Goal: Task Accomplishment & Management: Use online tool/utility

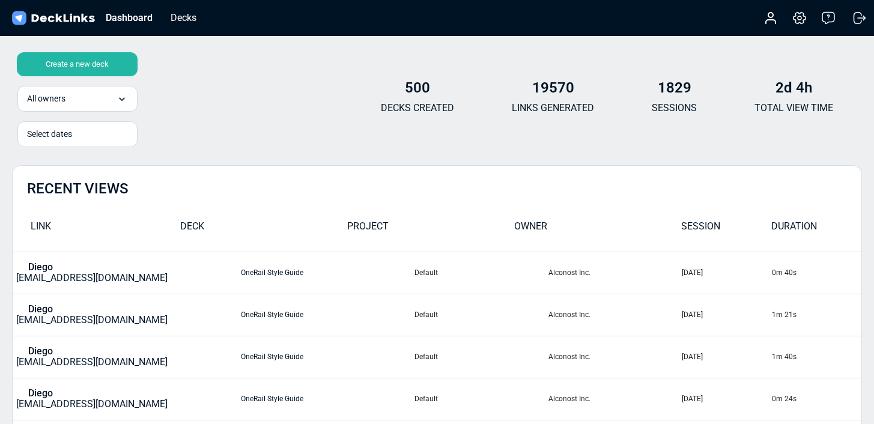
click at [91, 64] on div "Create a new deck" at bounding box center [77, 64] width 121 height 24
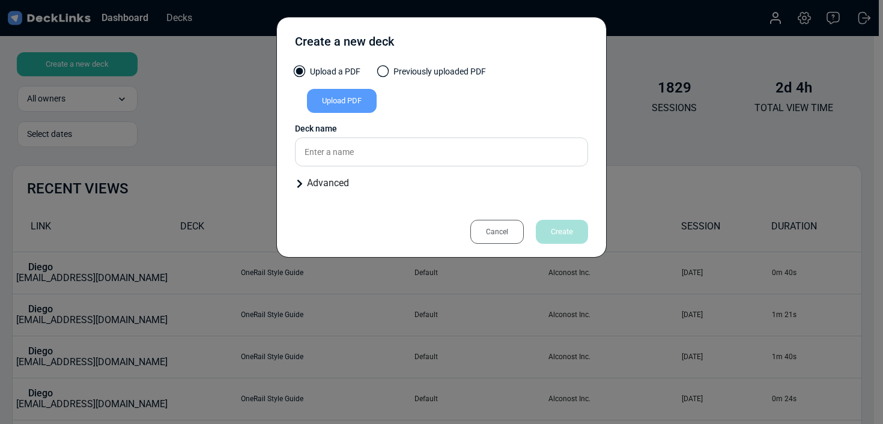
click at [355, 104] on div "Upload PDF" at bounding box center [342, 101] width 70 height 24
click at [0, 0] on input "Upload PDF" at bounding box center [0, 0] width 0 height 0
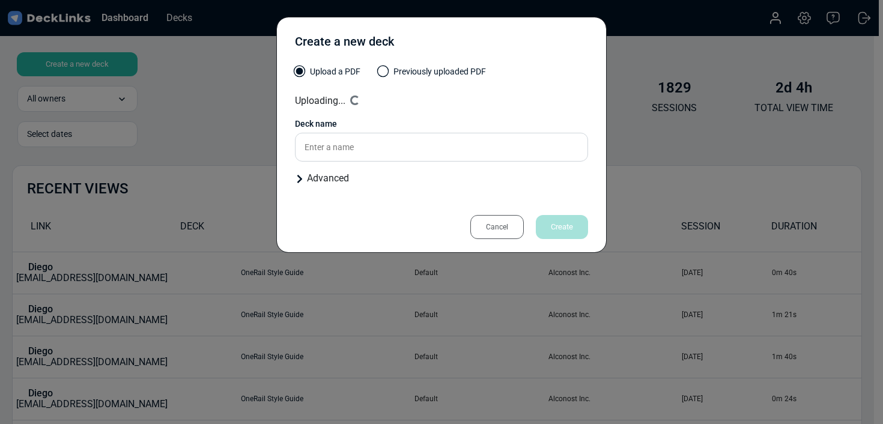
type input "Playson extended with [PERSON_NAME] : Iris info"
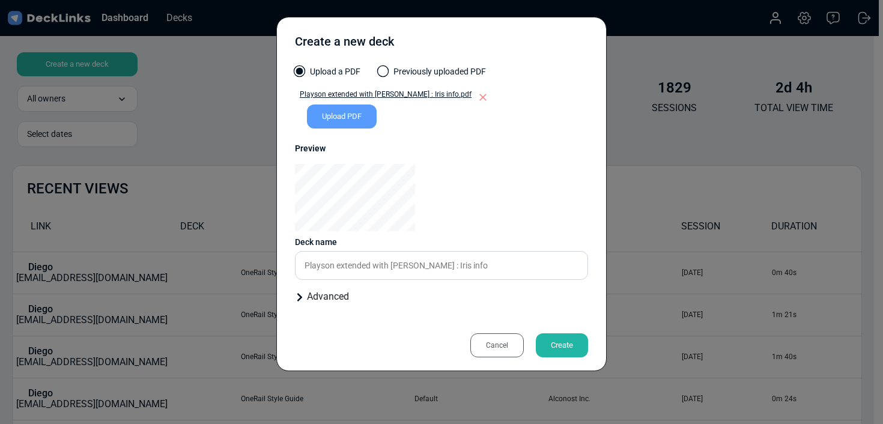
click at [576, 339] on div "Create" at bounding box center [562, 345] width 52 height 24
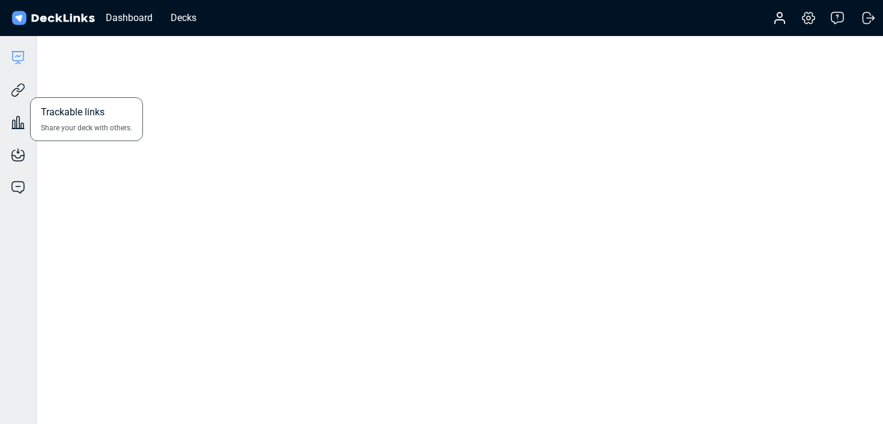
click at [26, 88] on div "Trackable links Share your deck with others." at bounding box center [18, 81] width 36 height 32
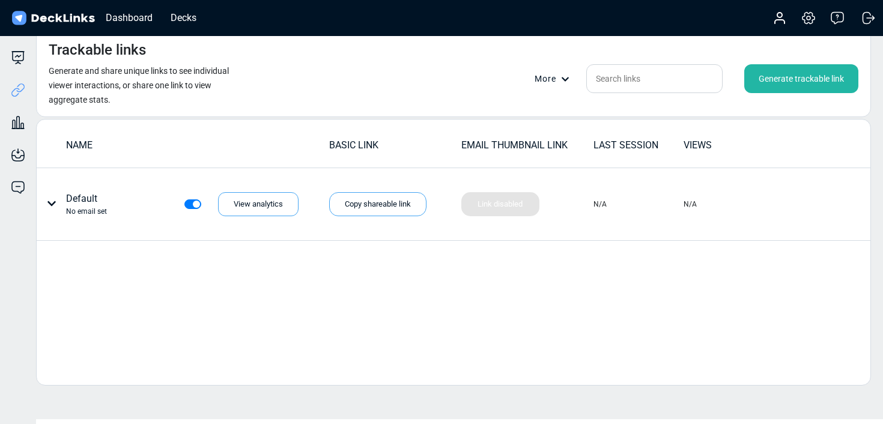
click at [800, 81] on div "Generate trackable link" at bounding box center [801, 78] width 114 height 29
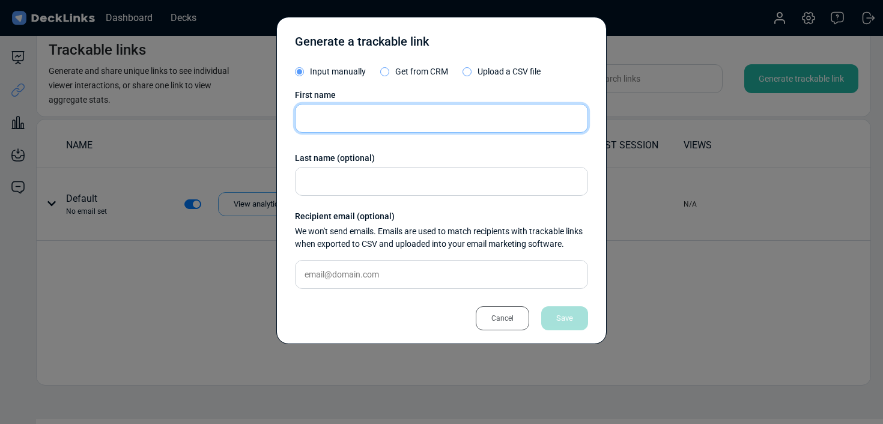
click at [411, 124] on input "text" at bounding box center [441, 118] width 293 height 29
type input "Amusnet"
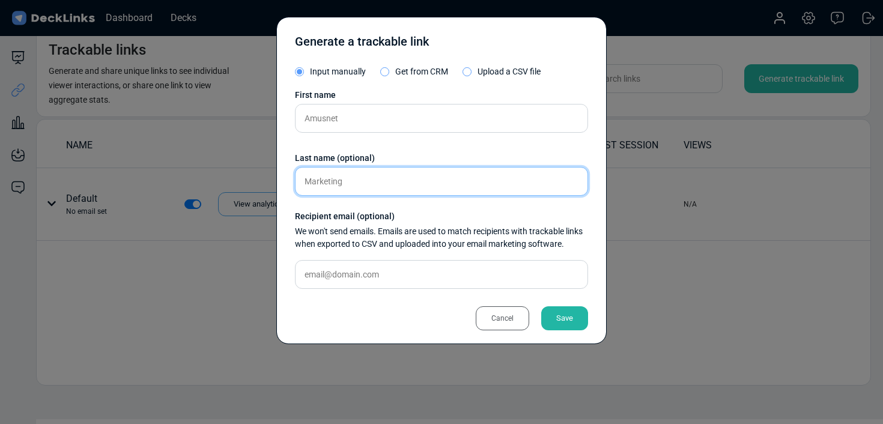
type input "Marketing"
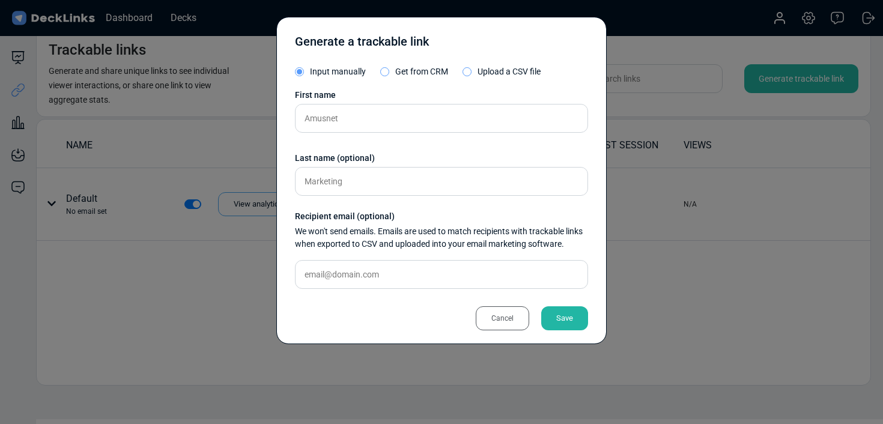
click at [580, 313] on div "Save" at bounding box center [564, 318] width 47 height 24
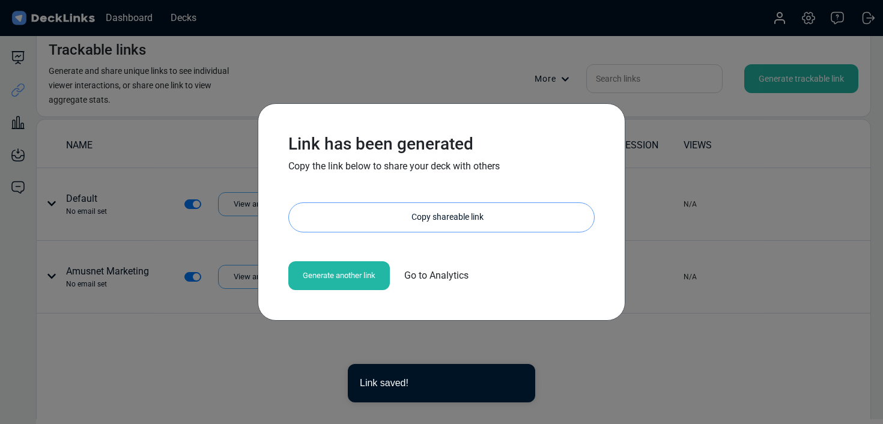
click at [476, 210] on div "Copy shareable link" at bounding box center [447, 217] width 293 height 29
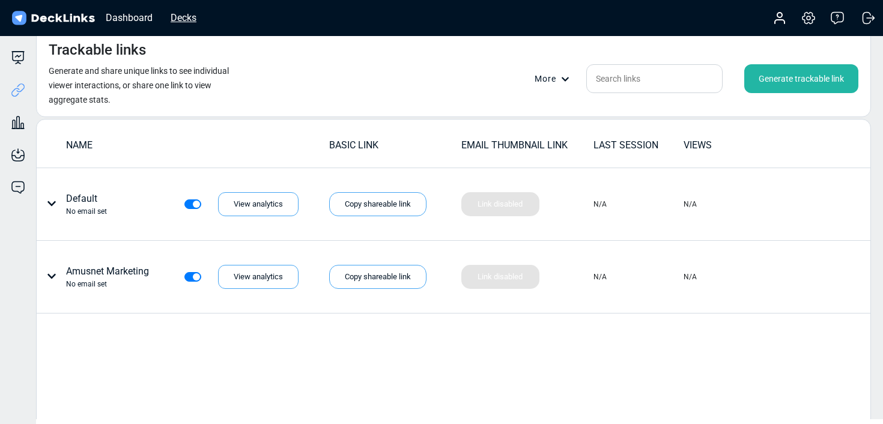
click at [190, 17] on div "Decks" at bounding box center [184, 17] width 38 height 15
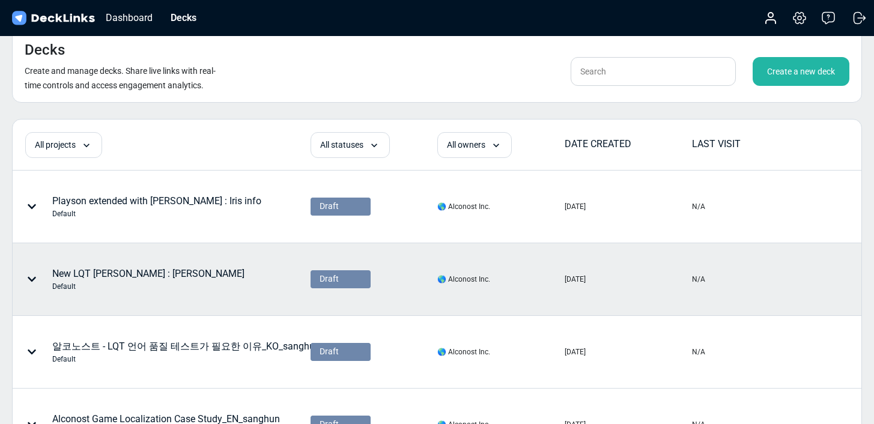
click at [128, 275] on div "New LQT [PERSON_NAME] : [PERSON_NAME]" at bounding box center [148, 279] width 192 height 25
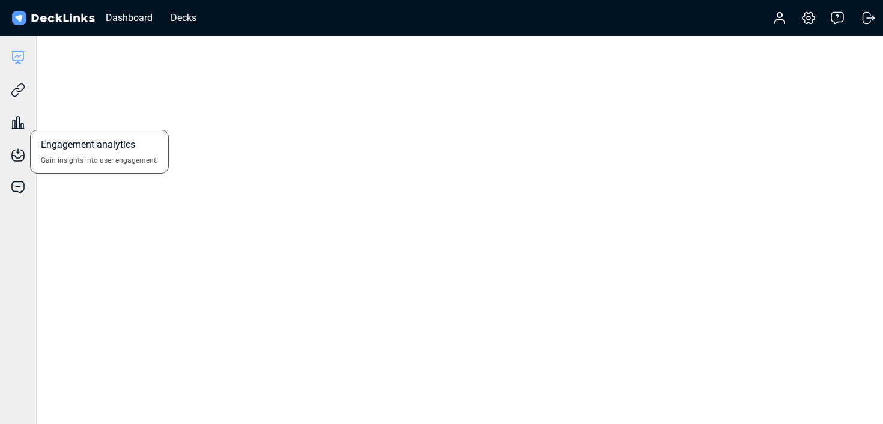
click at [20, 114] on div "Engagement analytics Gain insights into user engagement." at bounding box center [18, 113] width 36 height 32
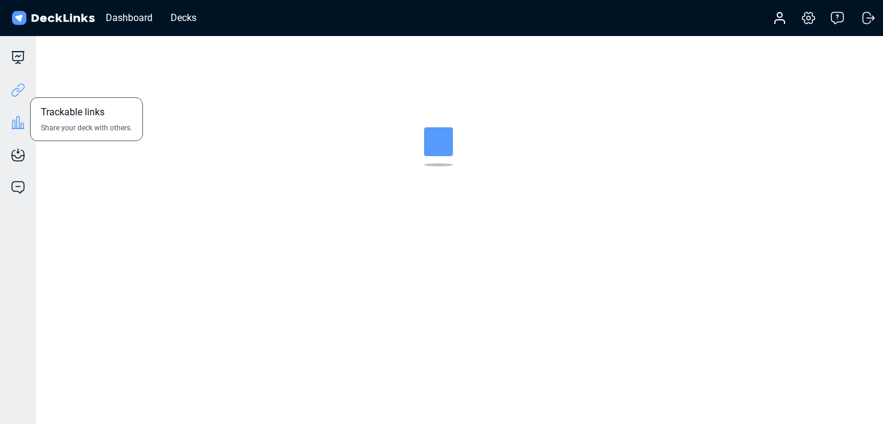
click at [20, 87] on icon at bounding box center [18, 90] width 14 height 14
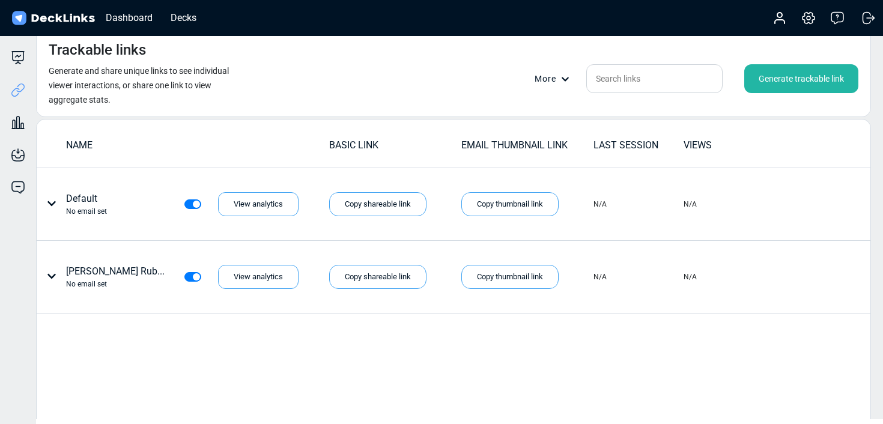
click at [822, 74] on div "Generate trackable link" at bounding box center [801, 78] width 114 height 29
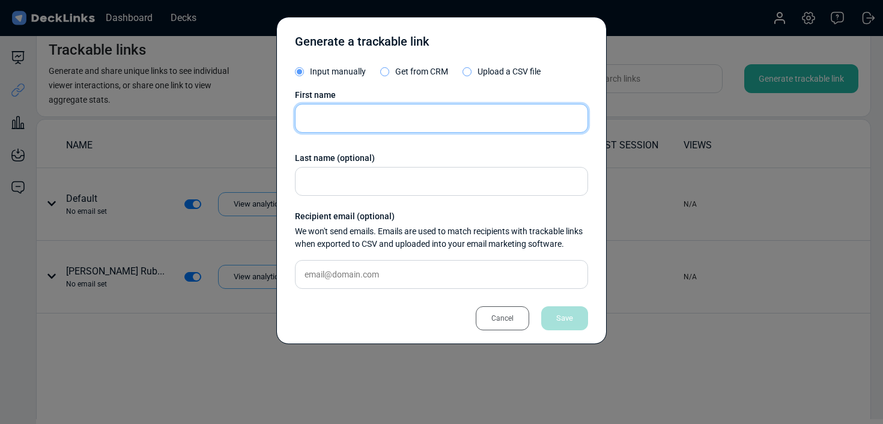
click at [426, 115] on input "text" at bounding box center [441, 118] width 293 height 29
type input "LQT"
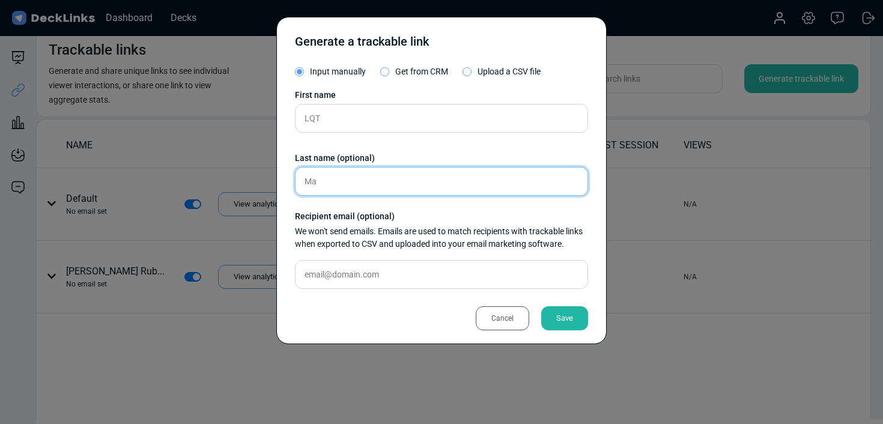
type input "M"
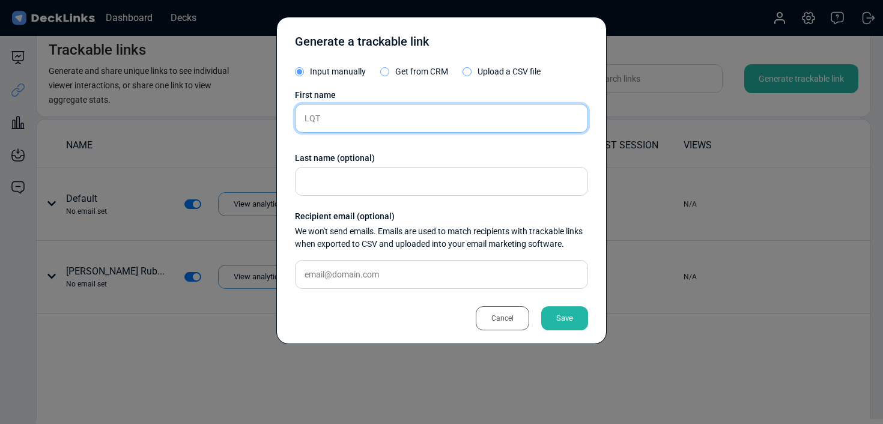
click at [358, 118] on input "LQT" at bounding box center [441, 118] width 293 height 29
type input "Amusnet"
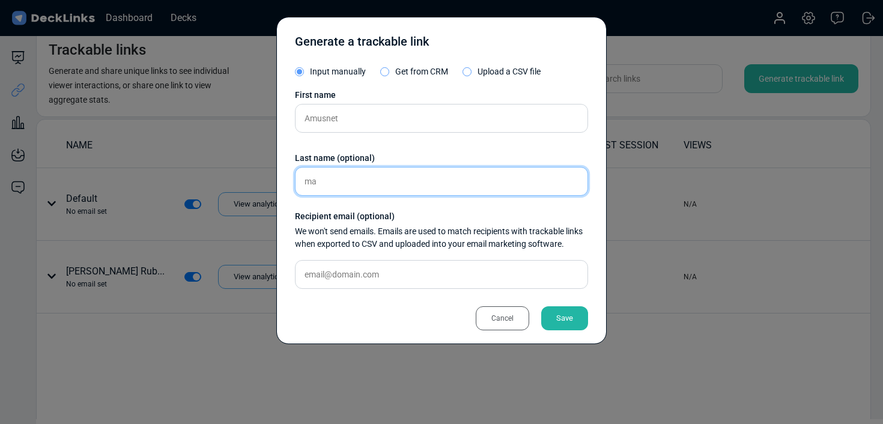
type input "m"
type input "Marketing LQT"
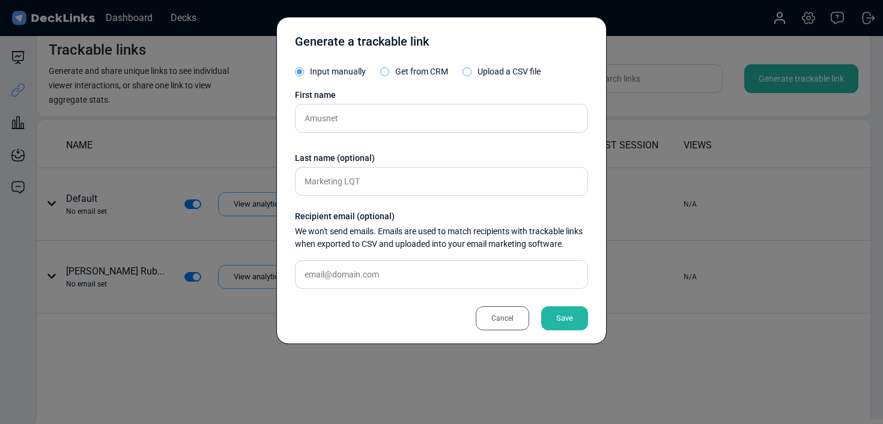
click at [574, 312] on div "Save" at bounding box center [564, 318] width 47 height 24
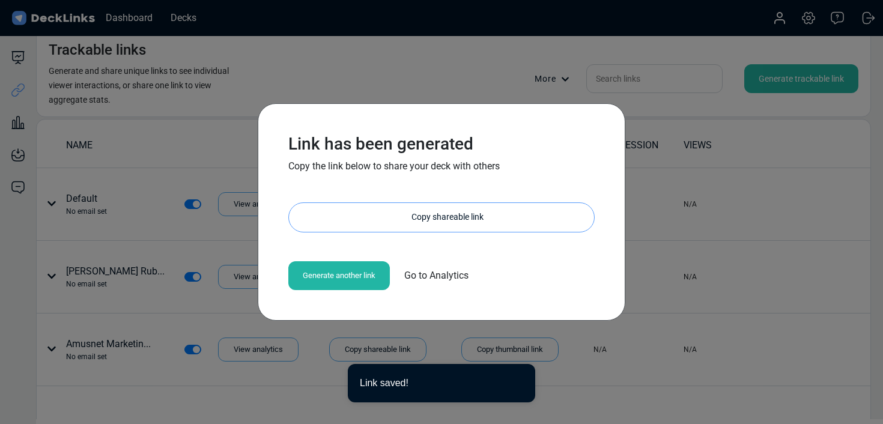
click at [420, 227] on div "Copy shareable link" at bounding box center [447, 217] width 293 height 29
